Goal: Task Accomplishment & Management: Complete application form

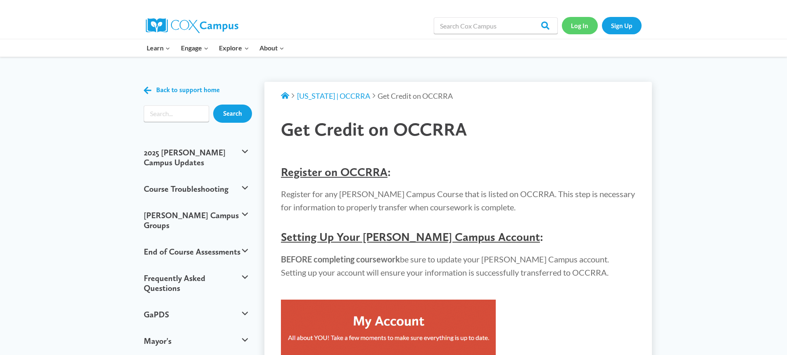
click at [583, 27] on link "Log In" at bounding box center [580, 25] width 36 height 17
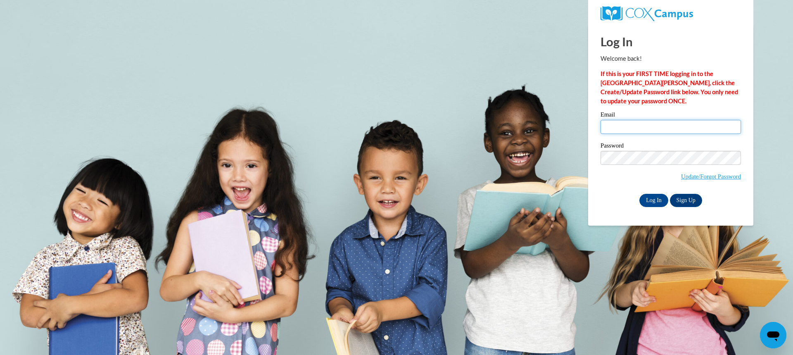
click at [622, 130] on input "Email" at bounding box center [671, 127] width 140 height 14
type input "[PERSON_NAME][EMAIL_ADDRESS][PERSON_NAME][DOMAIN_NAME]"
click at [639, 194] on input "Log In" at bounding box center [653, 200] width 29 height 13
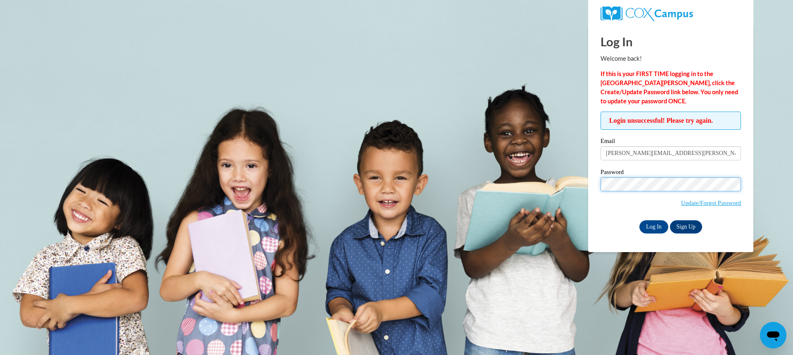
click at [639, 220] on input "Log In" at bounding box center [653, 226] width 29 height 13
click at [658, 226] on input "Log In" at bounding box center [653, 226] width 29 height 13
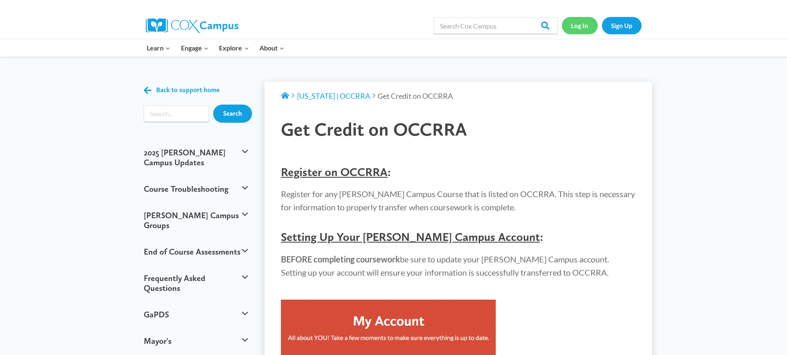
click at [573, 26] on link "Log In" at bounding box center [580, 25] width 36 height 17
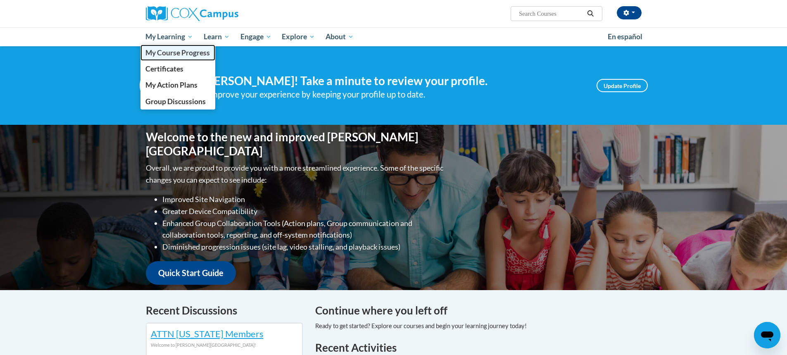
click at [167, 52] on span "My Course Progress" at bounding box center [177, 52] width 64 height 9
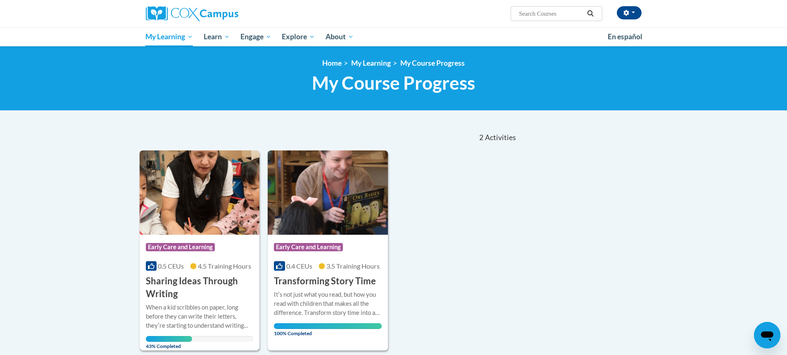
click at [167, 314] on div "When a kid scribbles on paper, long before they can write their letters, theyʹr…" at bounding box center [200, 316] width 108 height 27
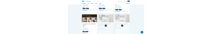
scroll to position [537, 0]
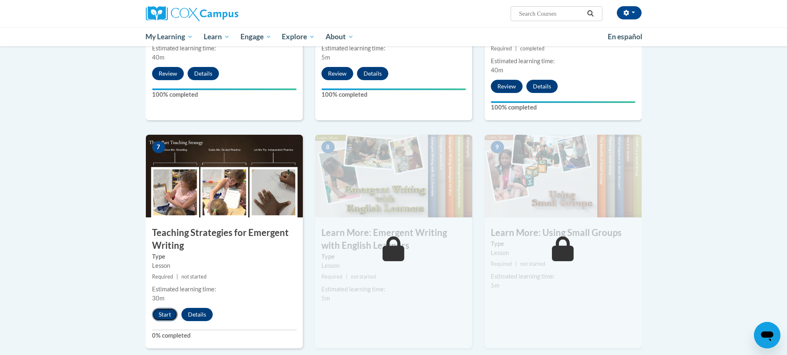
click at [162, 308] on button "Start" at bounding box center [165, 314] width 26 height 13
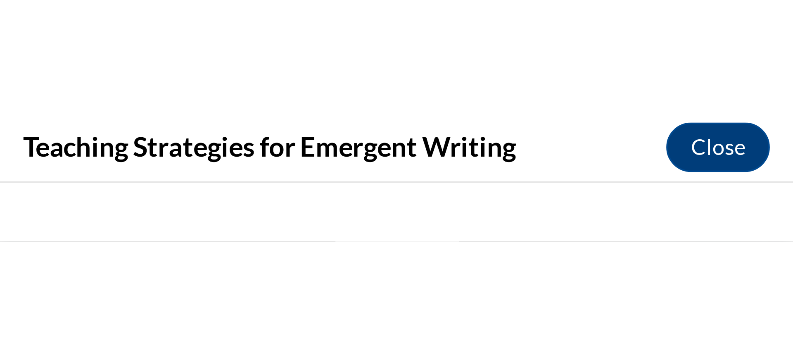
scroll to position [0, 0]
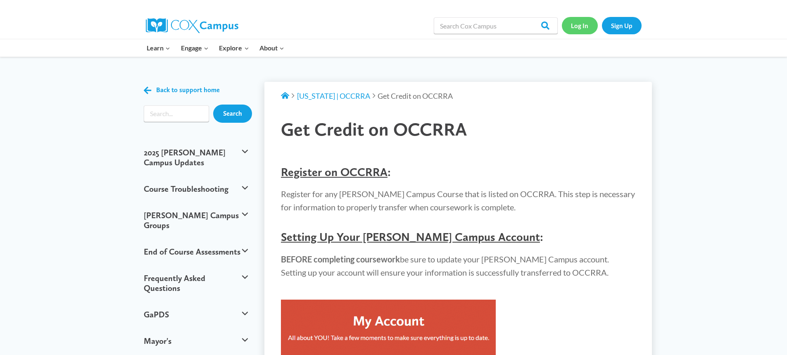
click at [581, 31] on link "Log In" at bounding box center [580, 25] width 36 height 17
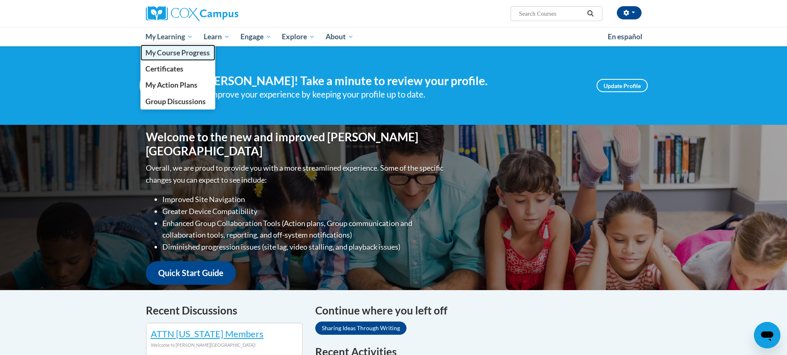
click at [169, 55] on span "My Course Progress" at bounding box center [177, 52] width 64 height 9
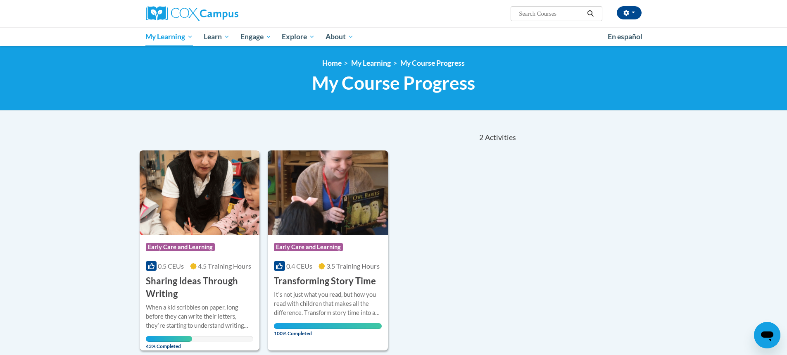
click at [218, 181] on img at bounding box center [200, 192] width 120 height 84
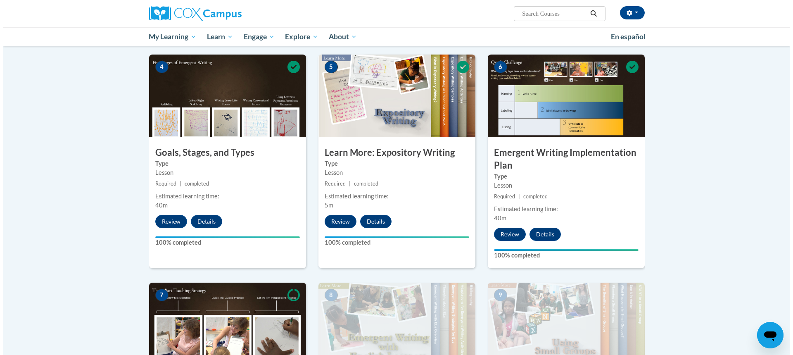
scroll to position [537, 0]
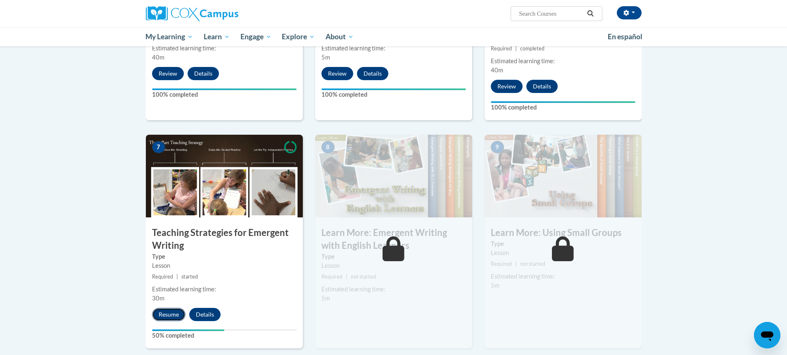
click at [173, 308] on button "Resume" at bounding box center [168, 314] width 33 height 13
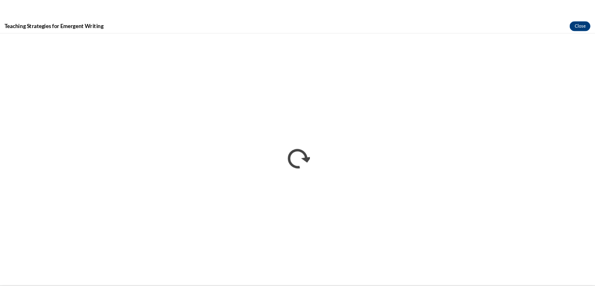
scroll to position [0, 0]
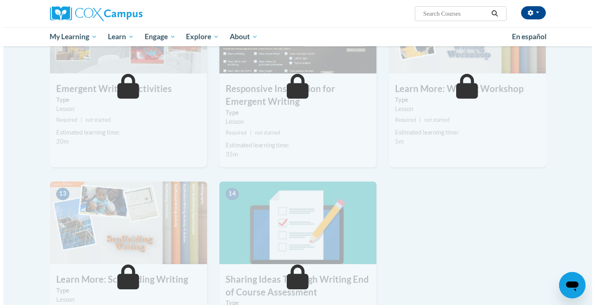
scroll to position [702, 0]
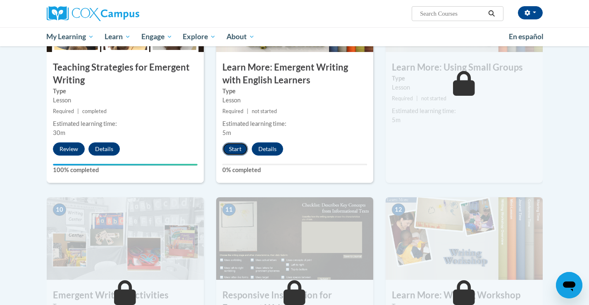
click at [233, 142] on button "Start" at bounding box center [235, 148] width 26 height 13
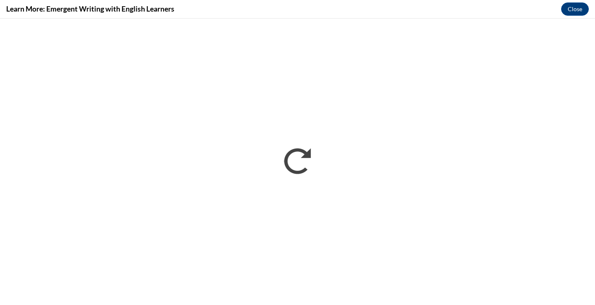
scroll to position [0, 0]
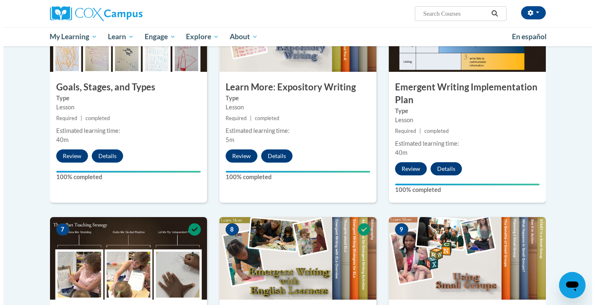
scroll to position [578, 0]
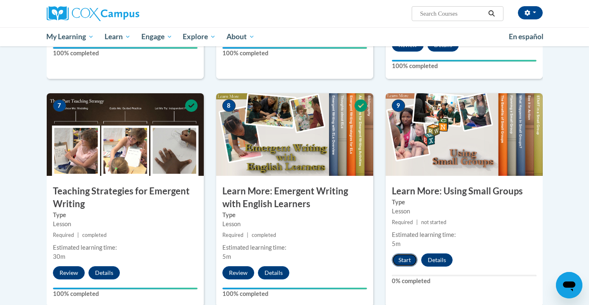
click at [405, 254] on button "Start" at bounding box center [405, 260] width 26 height 13
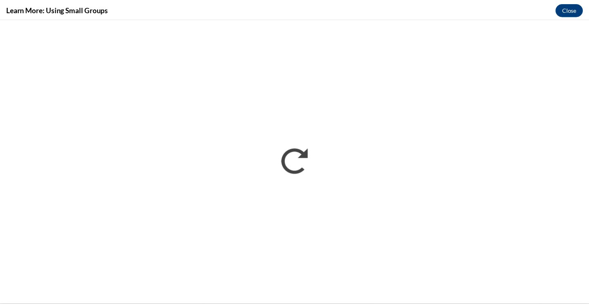
scroll to position [0, 0]
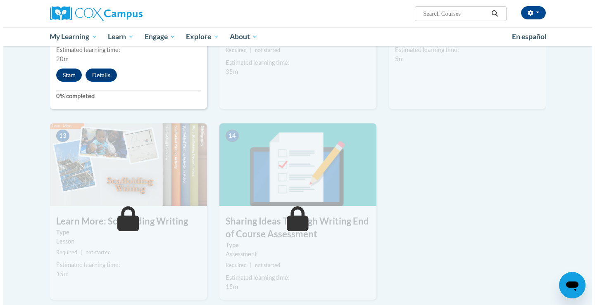
scroll to position [867, 0]
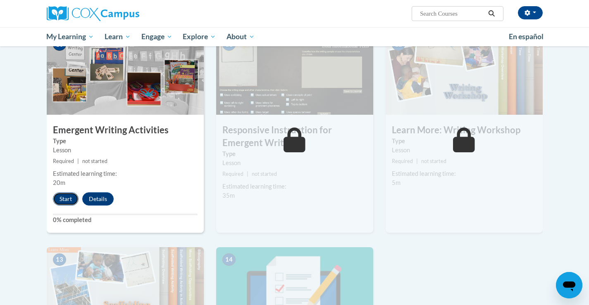
click at [57, 192] on button "Start" at bounding box center [66, 198] width 26 height 13
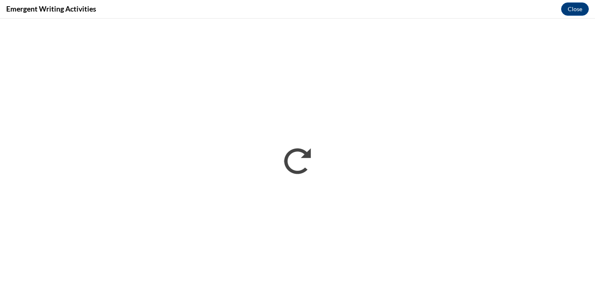
scroll to position [0, 0]
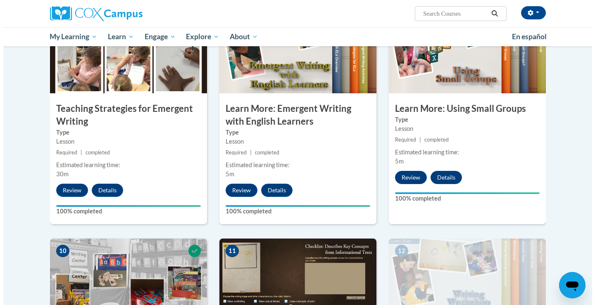
scroll to position [867, 0]
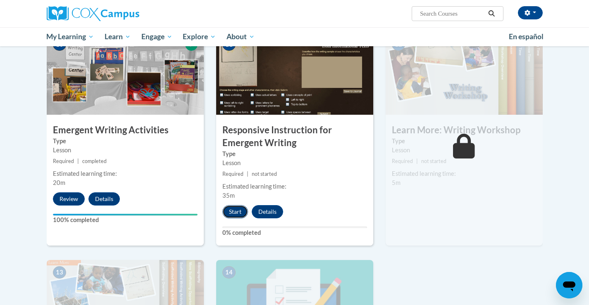
click at [232, 205] on button "Start" at bounding box center [235, 211] width 26 height 13
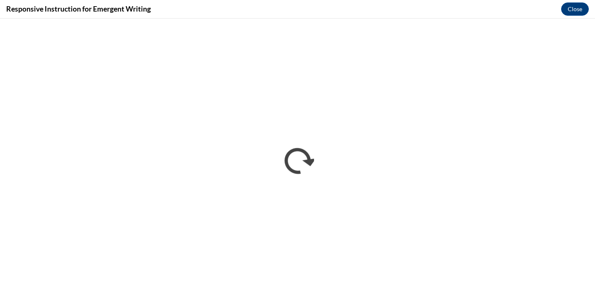
scroll to position [0, 0]
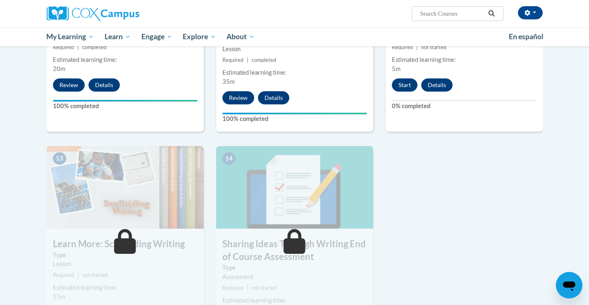
scroll to position [997, 0]
